Goal: Transaction & Acquisition: Purchase product/service

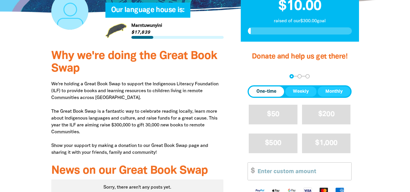
scroll to position [145, 0]
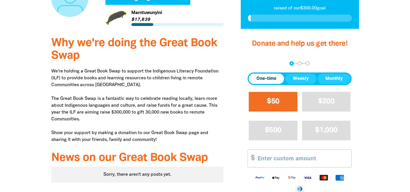
click at [282, 98] on button "$50" at bounding box center [273, 102] width 49 height 20
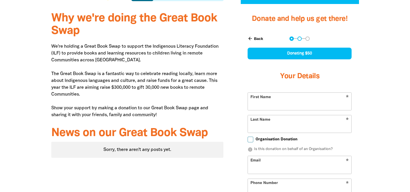
select select "AU"
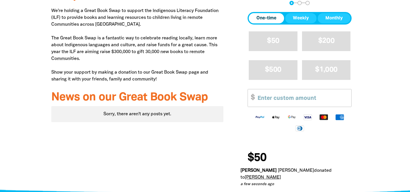
scroll to position [279, 0]
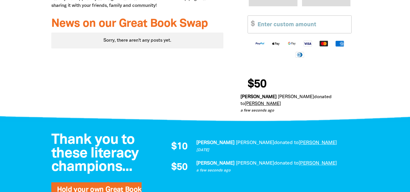
drag, startPoint x: 356, startPoint y: 85, endPoint x: 332, endPoint y: 85, distance: 24.5
click at [332, 85] on div "$50 [PERSON_NAME] donated to [PERSON_NAME] a few seconds ago $10 [PERSON_NAME] …" at bounding box center [300, 94] width 118 height 39
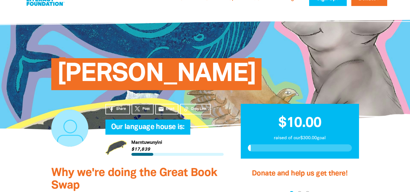
scroll to position [0, 0]
